Goal: Information Seeking & Learning: Learn about a topic

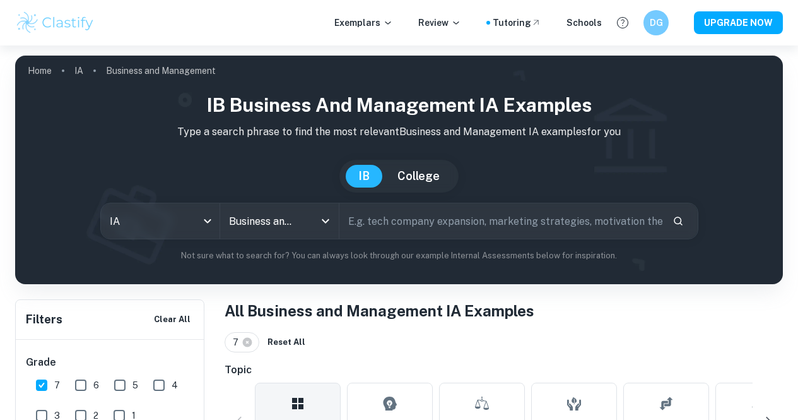
checkbox input "true"
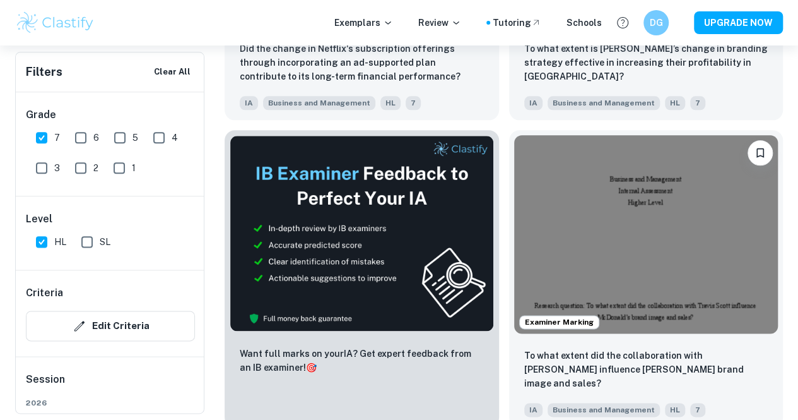
scroll to position [654, 0]
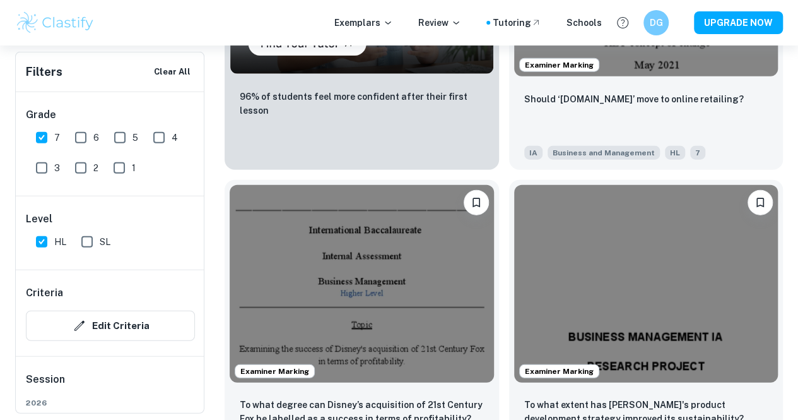
scroll to position [1525, 0]
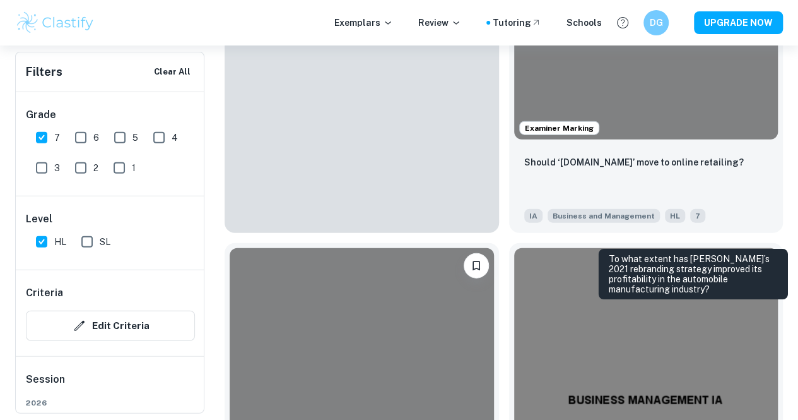
scroll to position [1458, 0]
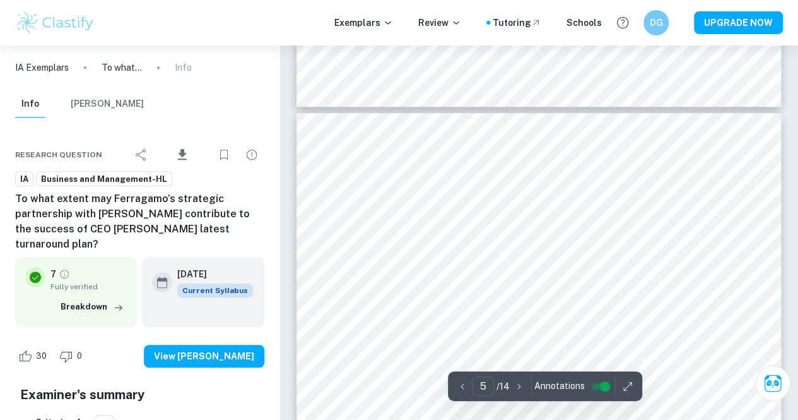
type input "4"
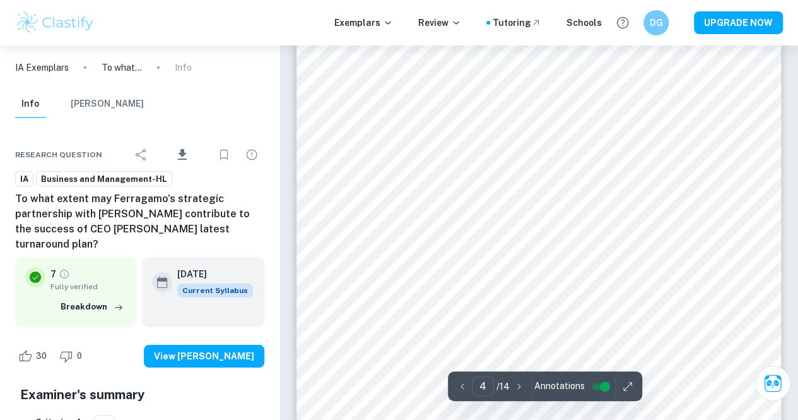
scroll to position [2160, 0]
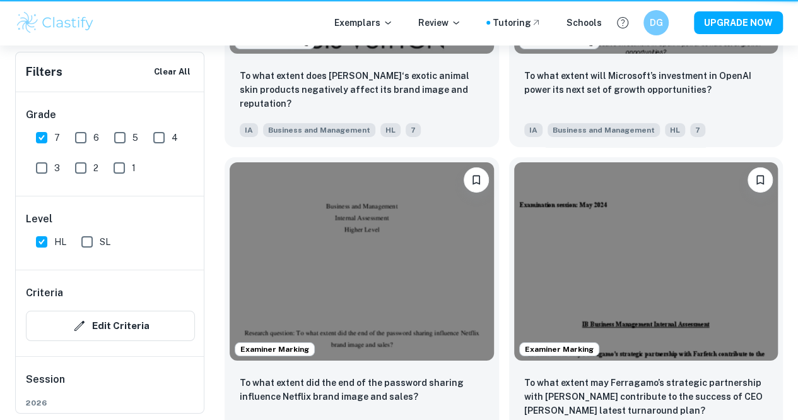
scroll to position [1458, 0]
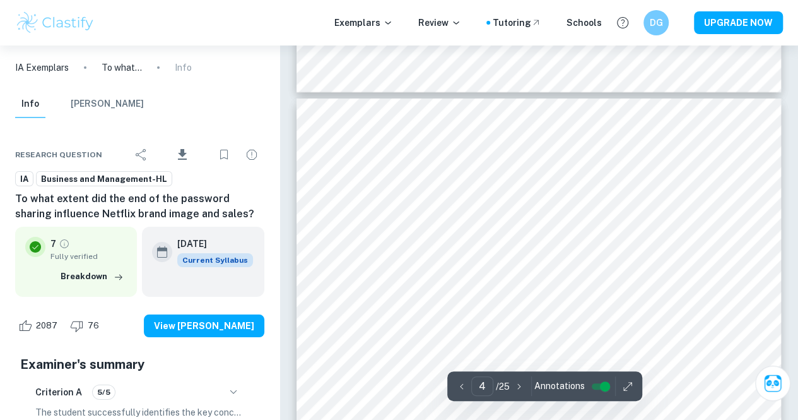
scroll to position [2190, 0]
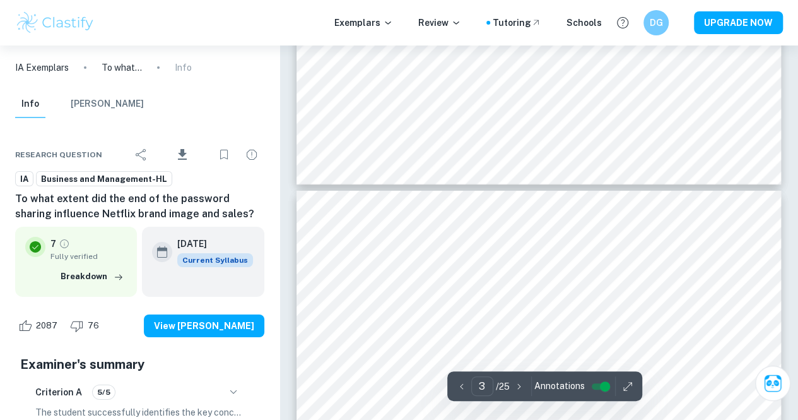
type input "4"
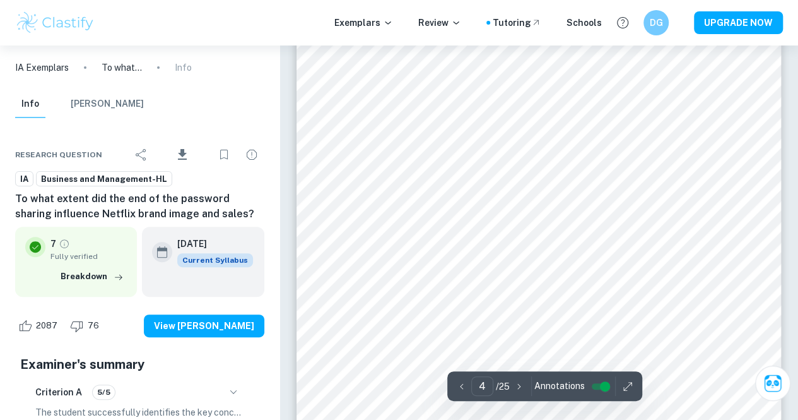
scroll to position [2517, 0]
